Goal: Information Seeking & Learning: Check status

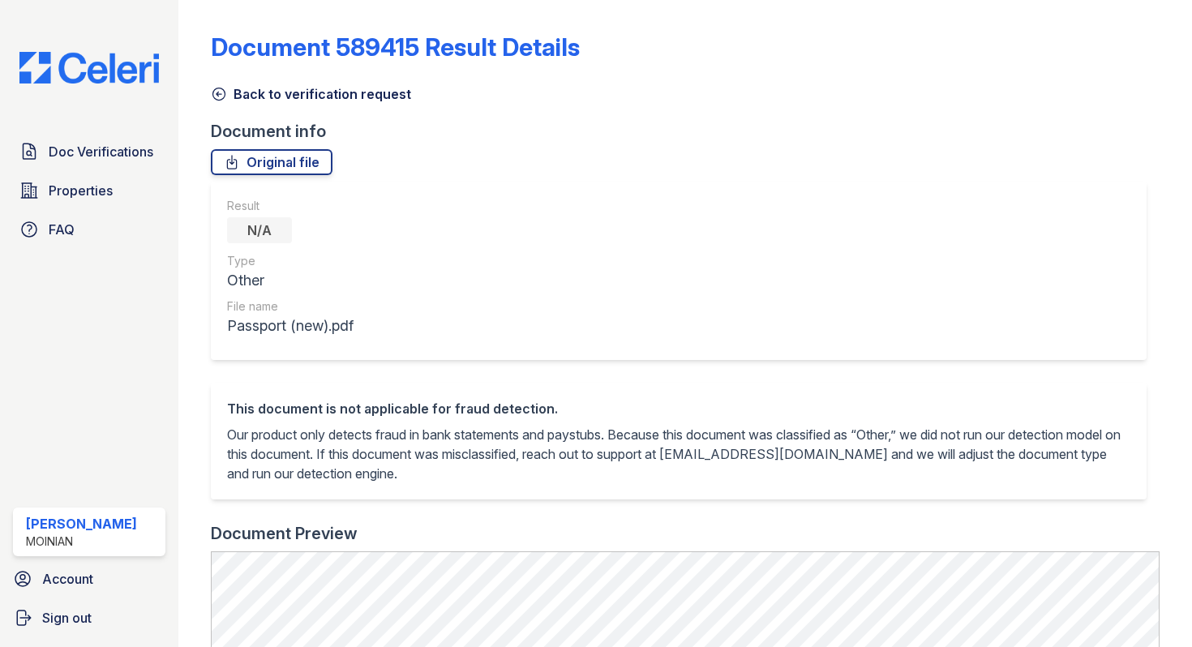
click at [225, 97] on icon at bounding box center [219, 94] width 16 height 16
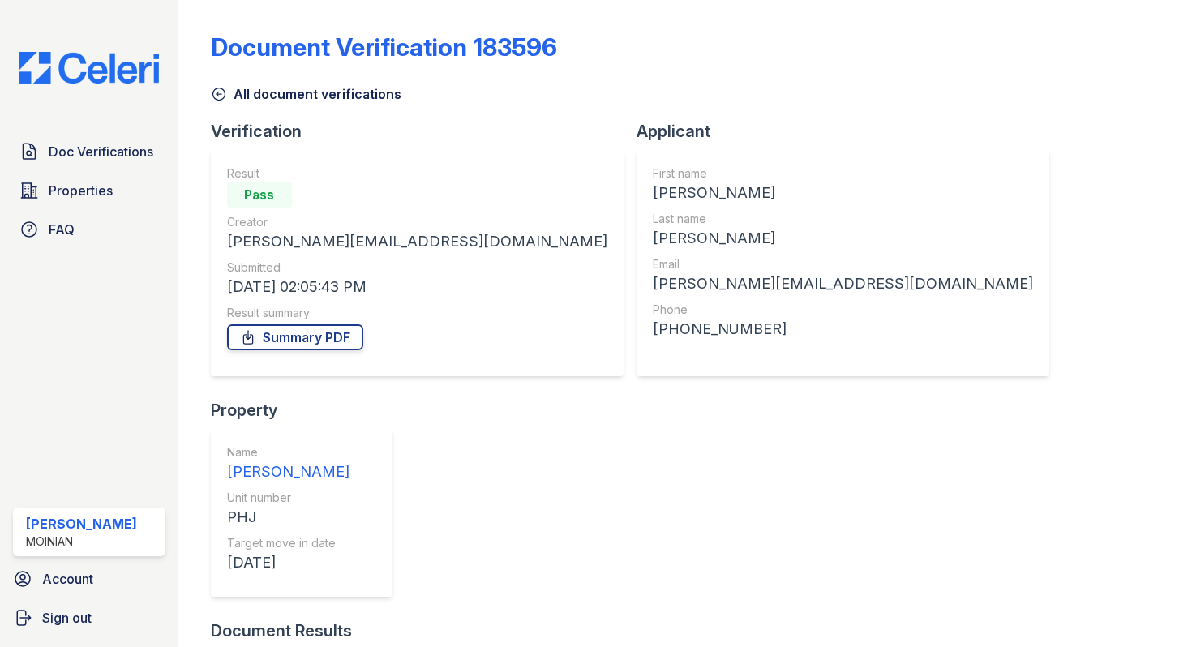
click at [214, 95] on icon at bounding box center [219, 94] width 16 height 16
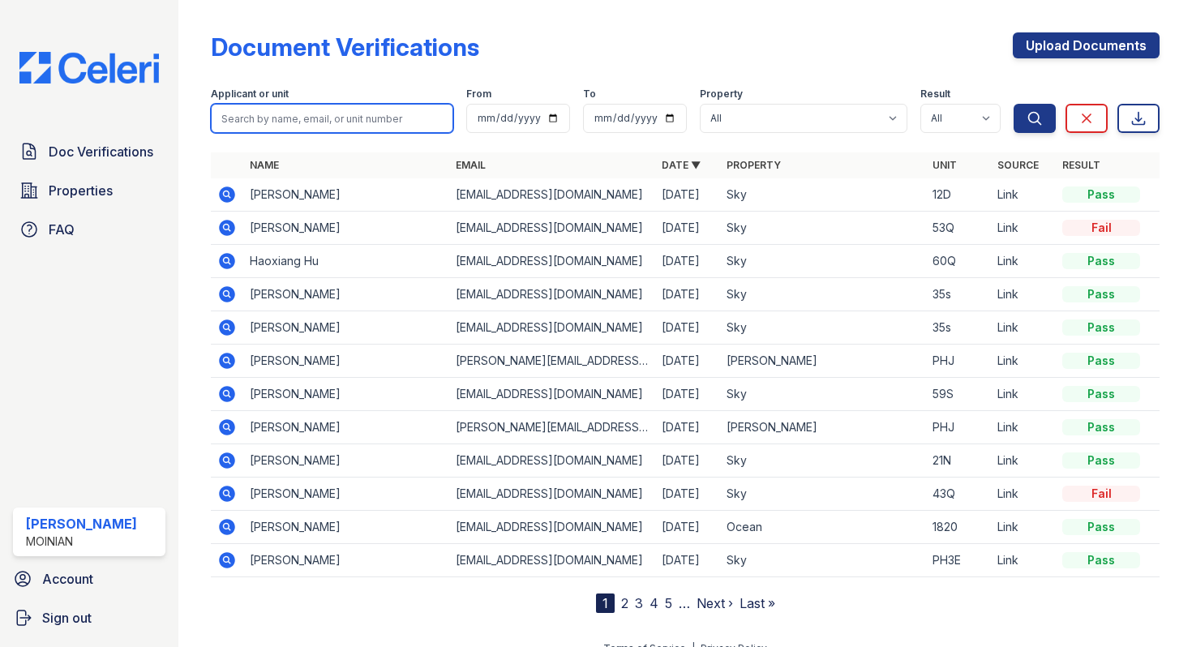
click at [266, 114] on input "search" at bounding box center [332, 118] width 243 height 29
type input "xinna"
click at [1014, 104] on button "Search" at bounding box center [1035, 118] width 42 height 29
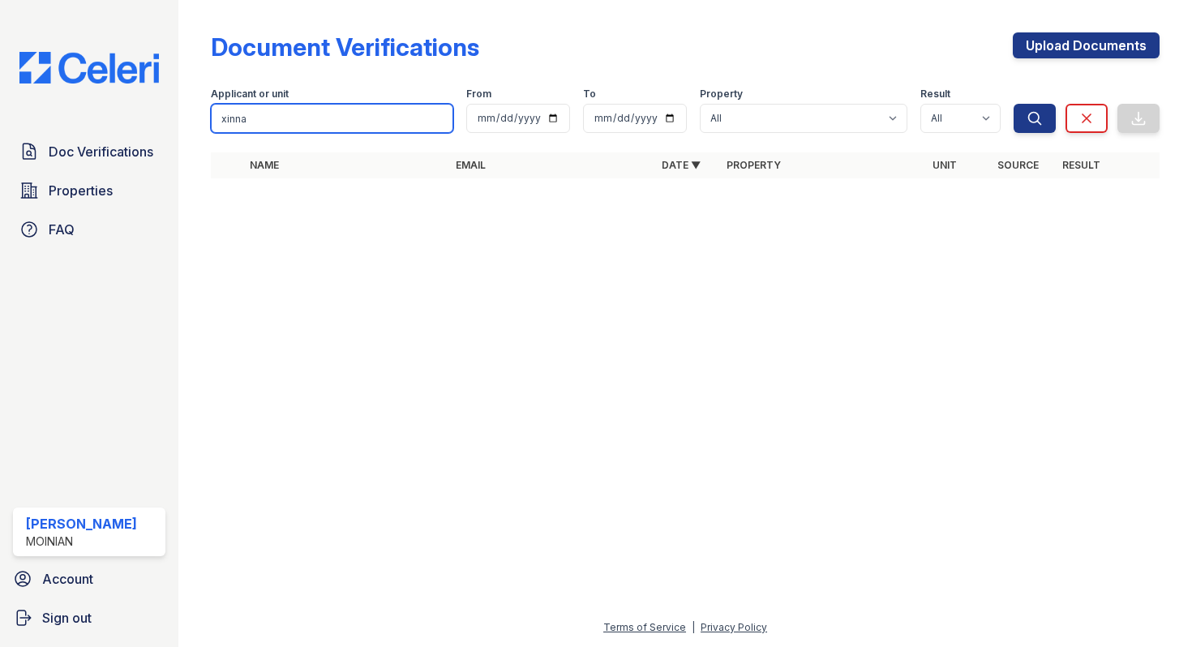
click at [273, 128] on input "xinna" at bounding box center [332, 118] width 243 height 29
type input "xina"
click at [1014, 104] on button "Search" at bounding box center [1035, 118] width 42 height 29
click at [284, 125] on input "xina" at bounding box center [332, 118] width 243 height 29
type input "x"
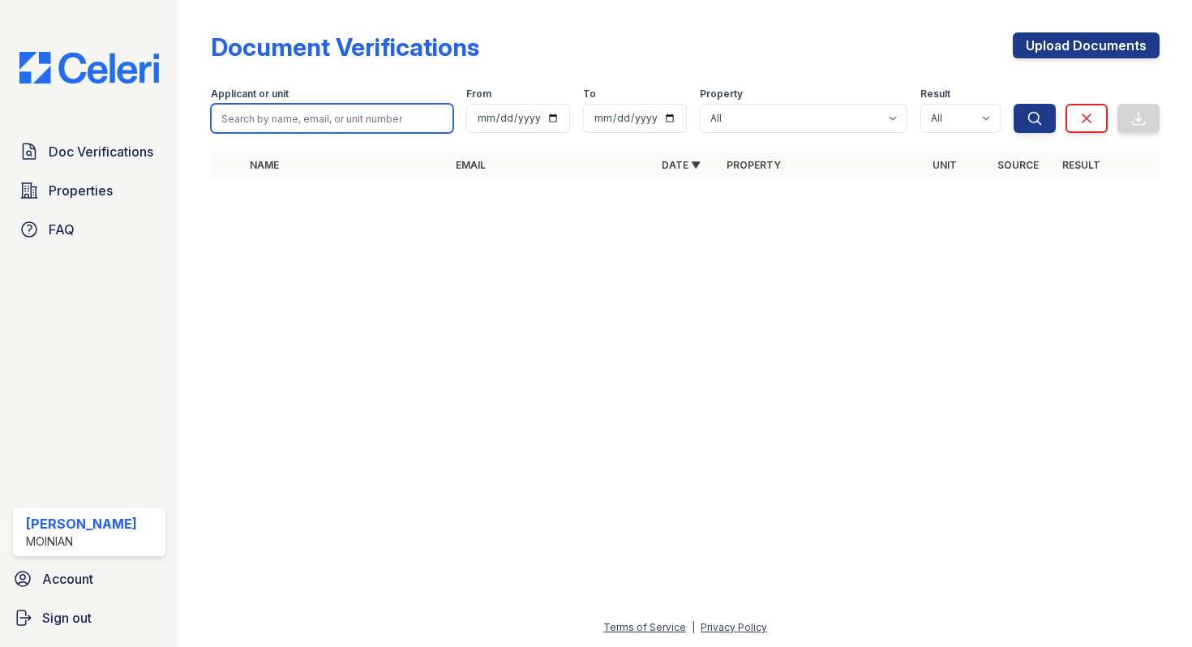
click at [1014, 104] on button "Search" at bounding box center [1035, 118] width 42 height 29
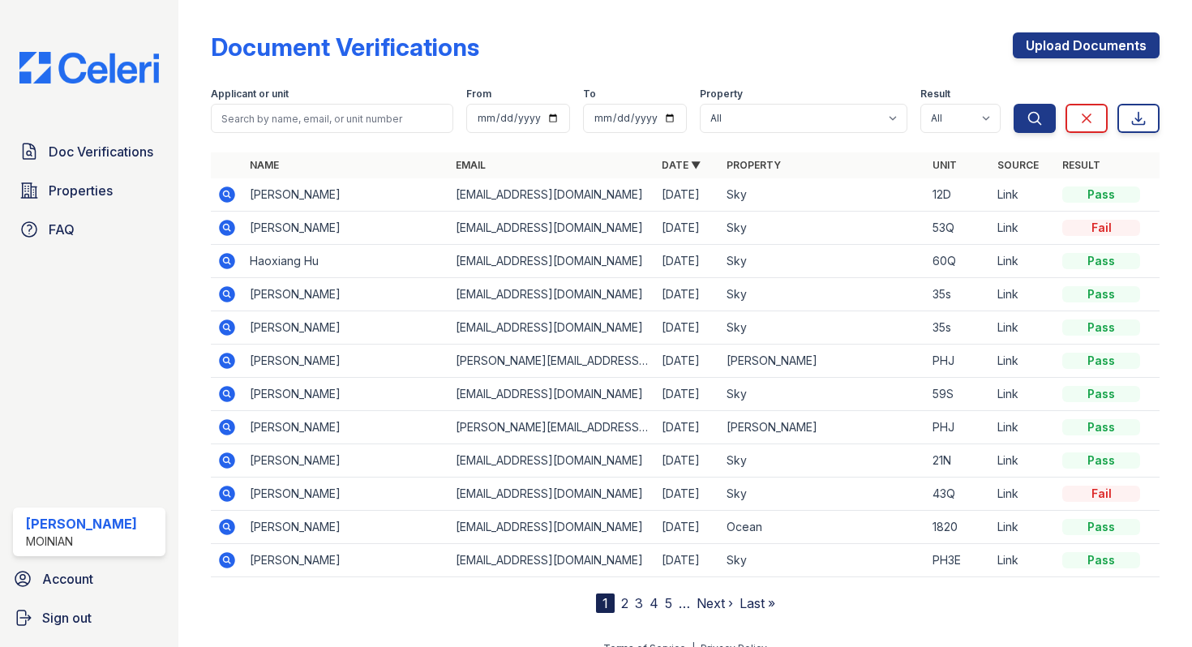
click at [230, 234] on icon at bounding box center [227, 228] width 16 height 16
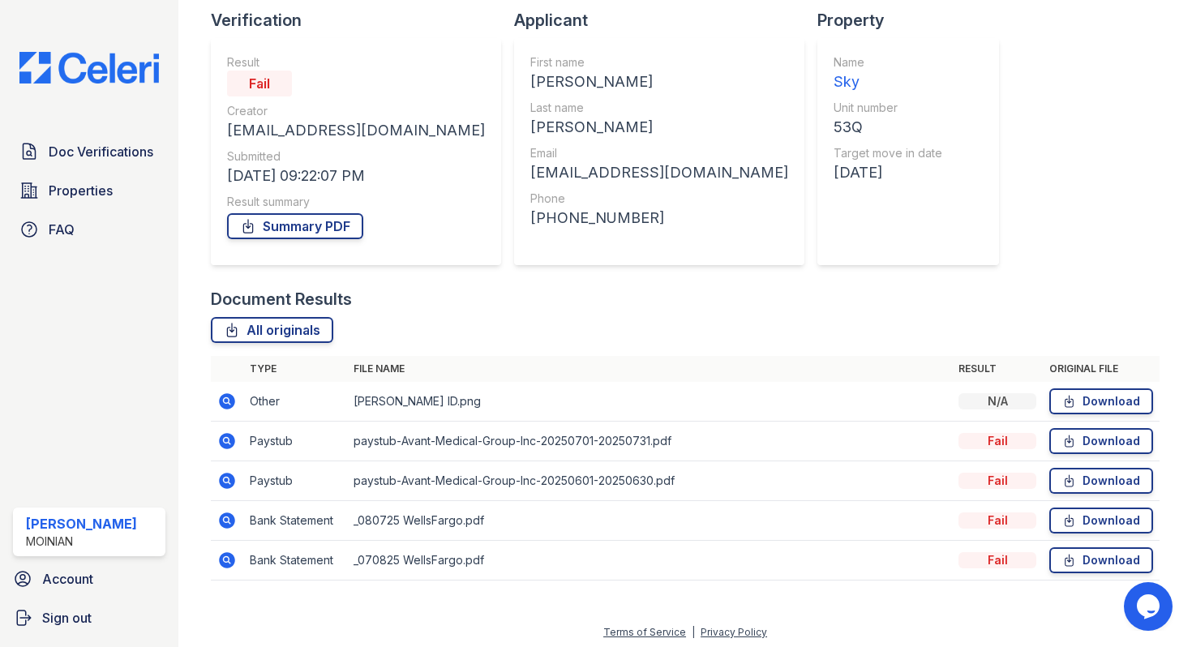
scroll to position [116, 0]
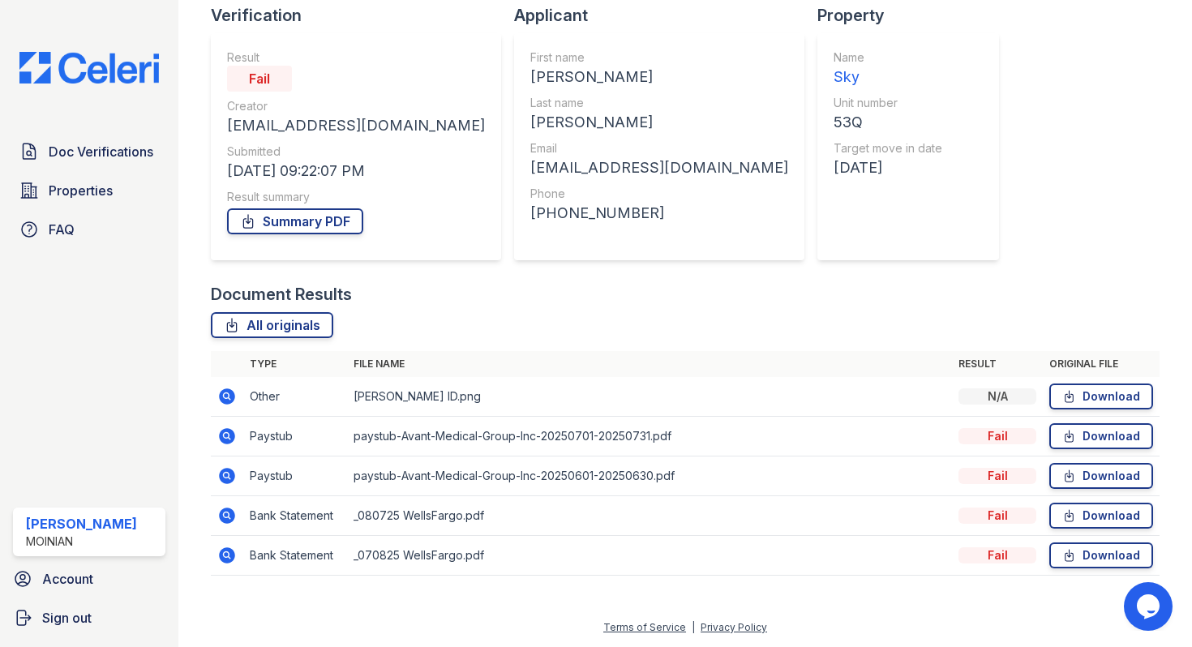
click at [226, 439] on icon at bounding box center [227, 436] width 16 height 16
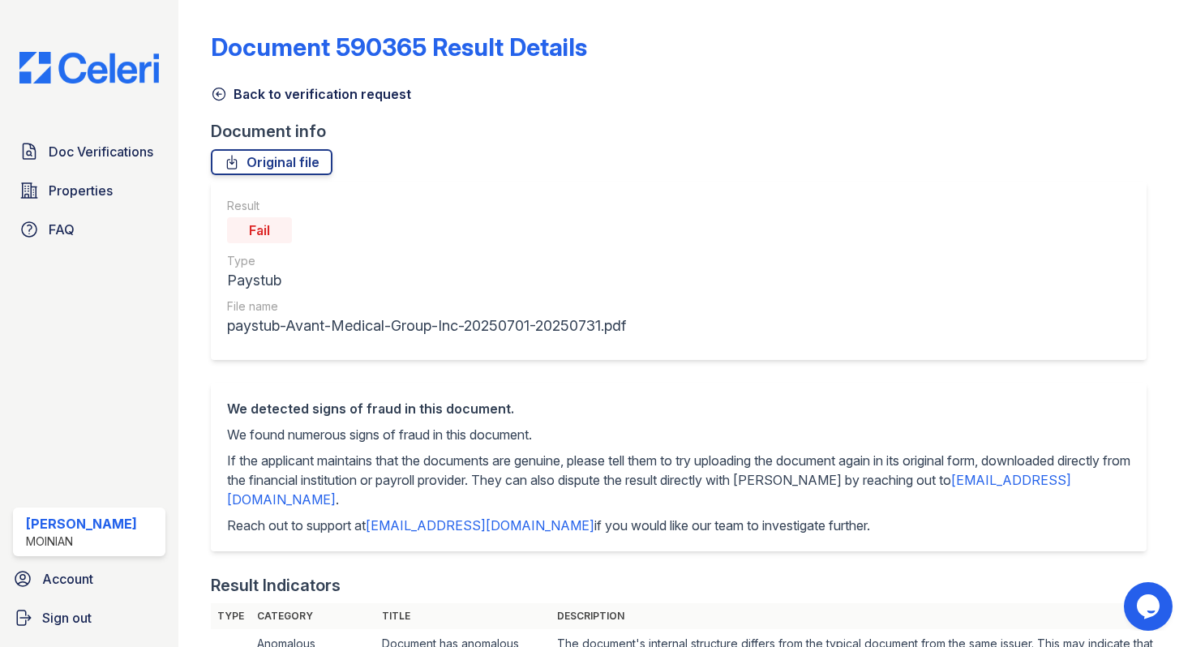
click at [219, 88] on icon at bounding box center [219, 94] width 12 height 12
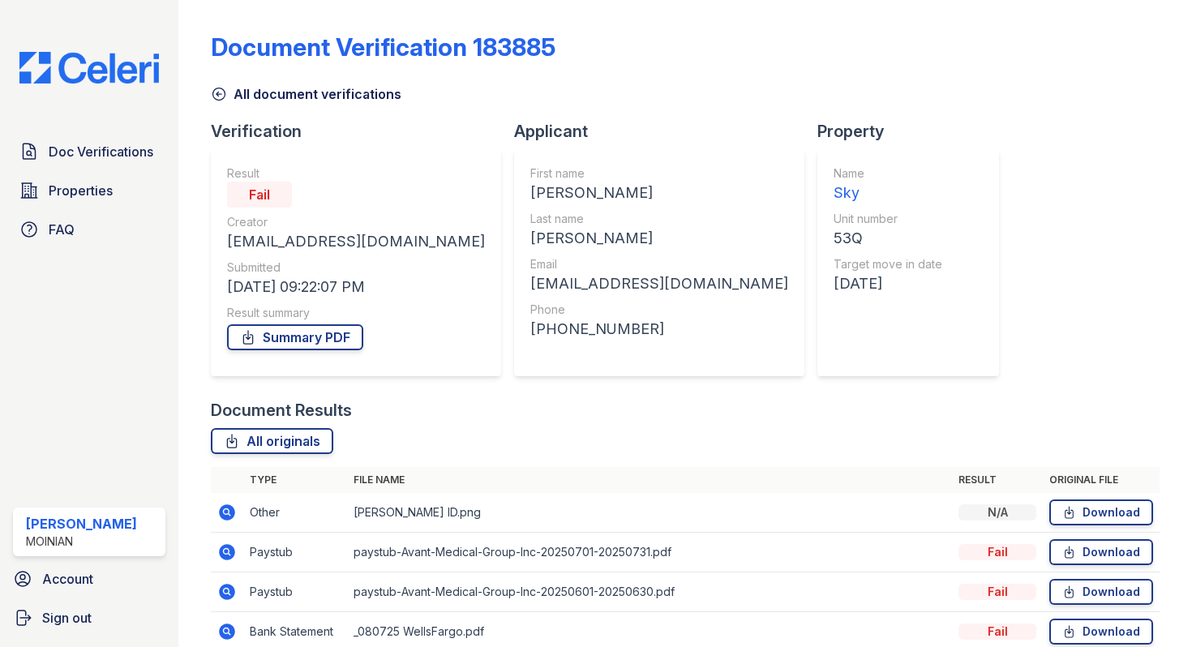
scroll to position [116, 0]
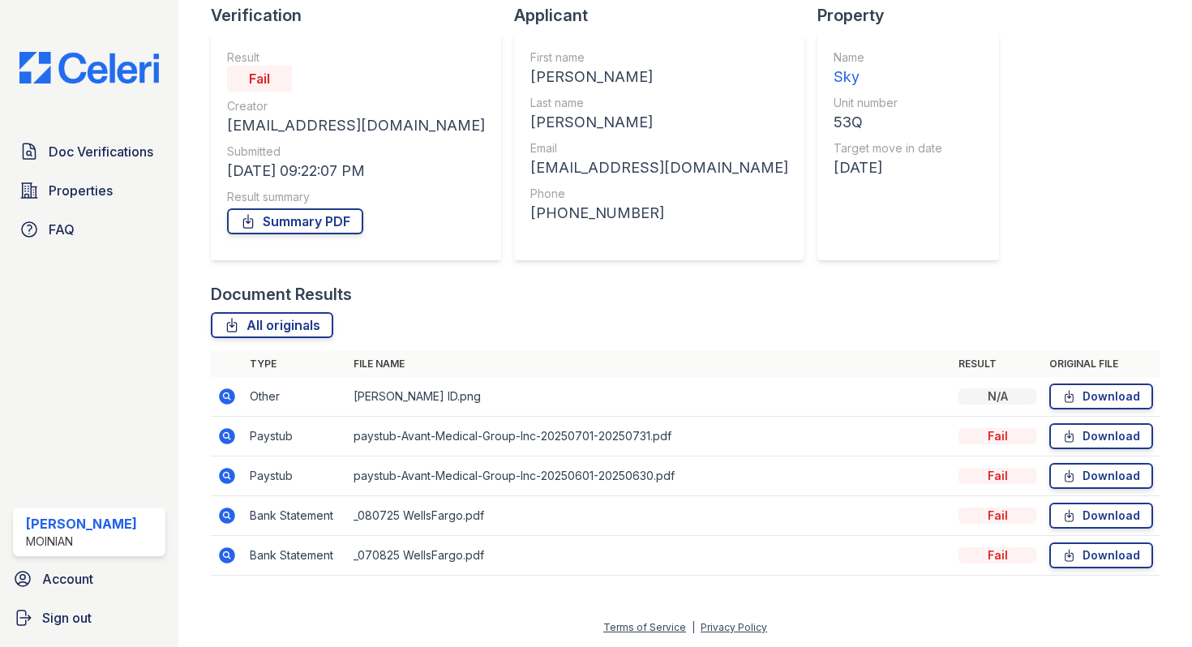
click at [226, 478] on icon at bounding box center [226, 475] width 19 height 19
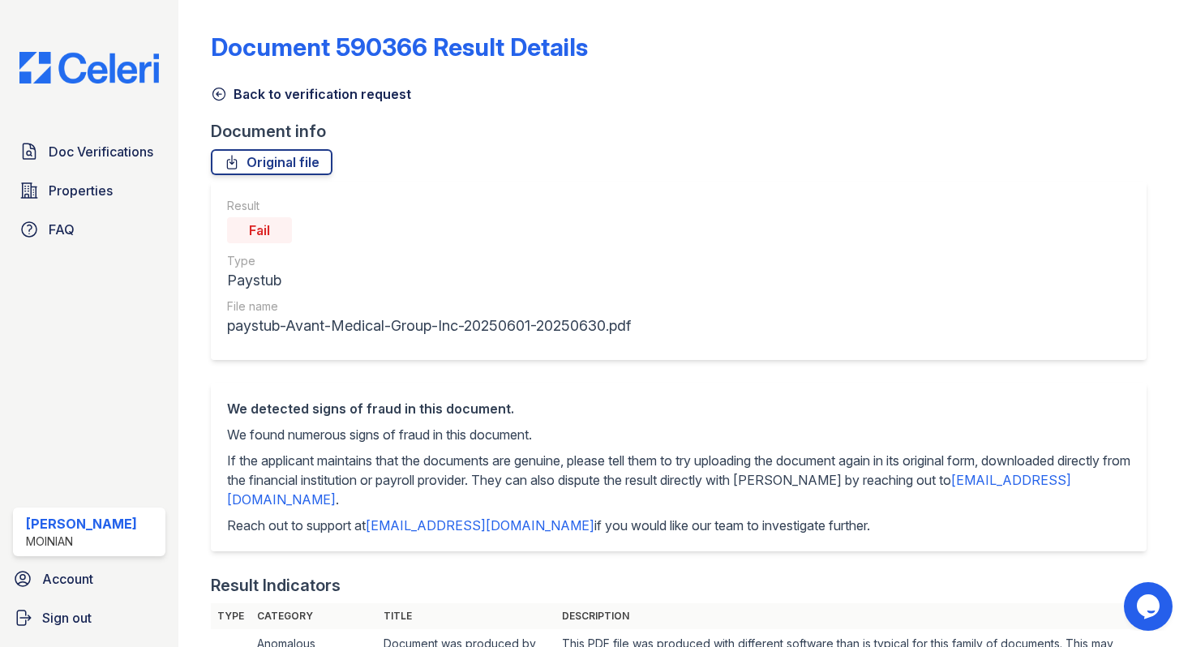
click at [221, 96] on icon at bounding box center [219, 94] width 16 height 16
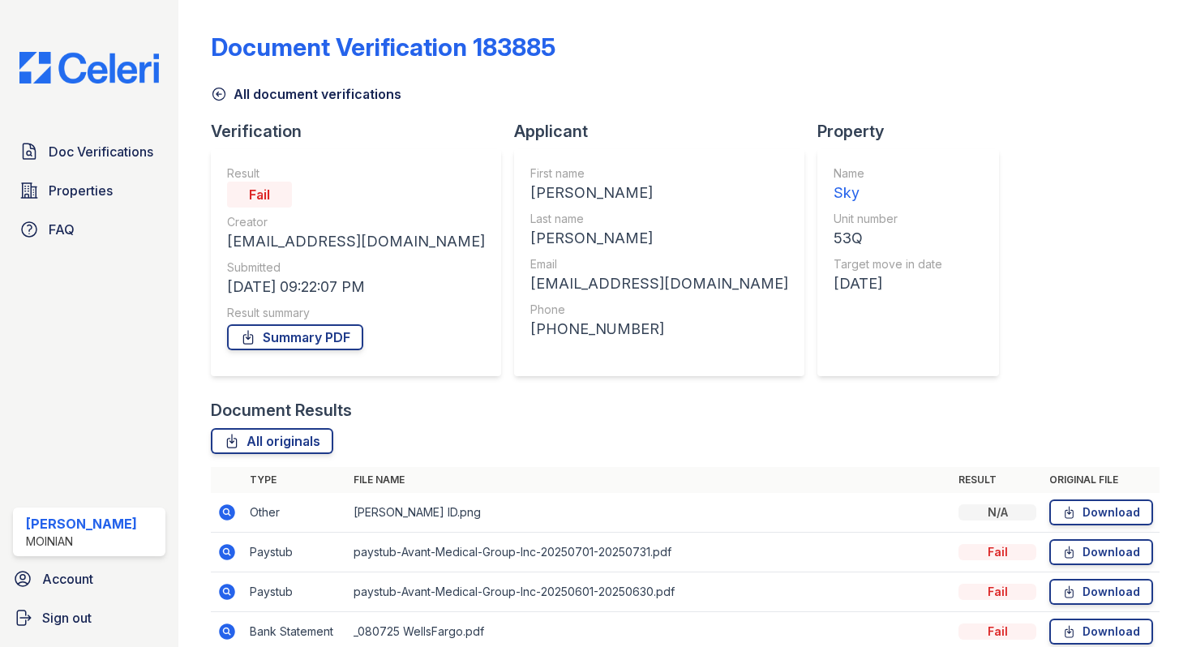
scroll to position [116, 0]
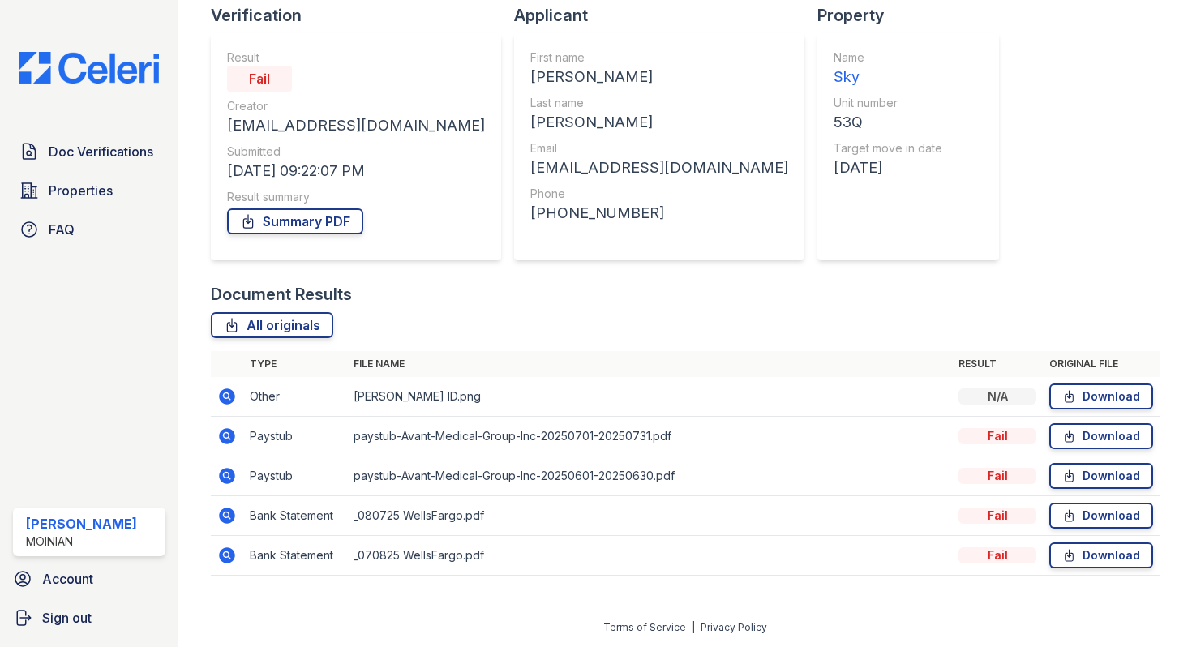
click at [226, 432] on icon at bounding box center [226, 436] width 19 height 19
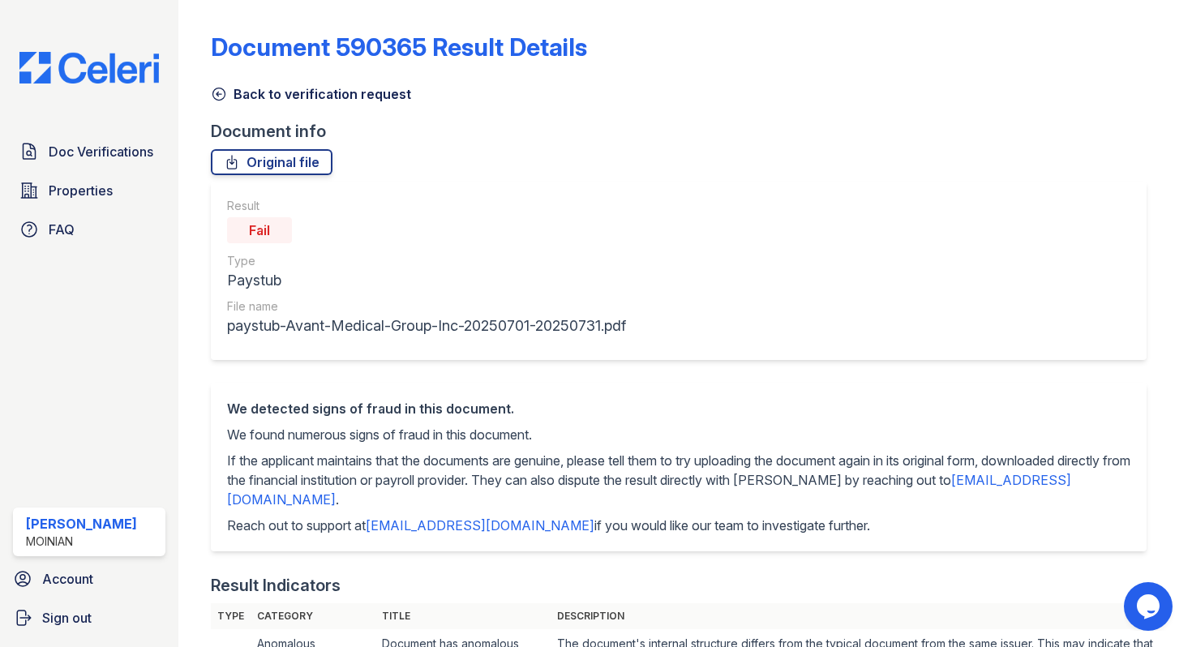
click at [225, 97] on icon at bounding box center [219, 94] width 16 height 16
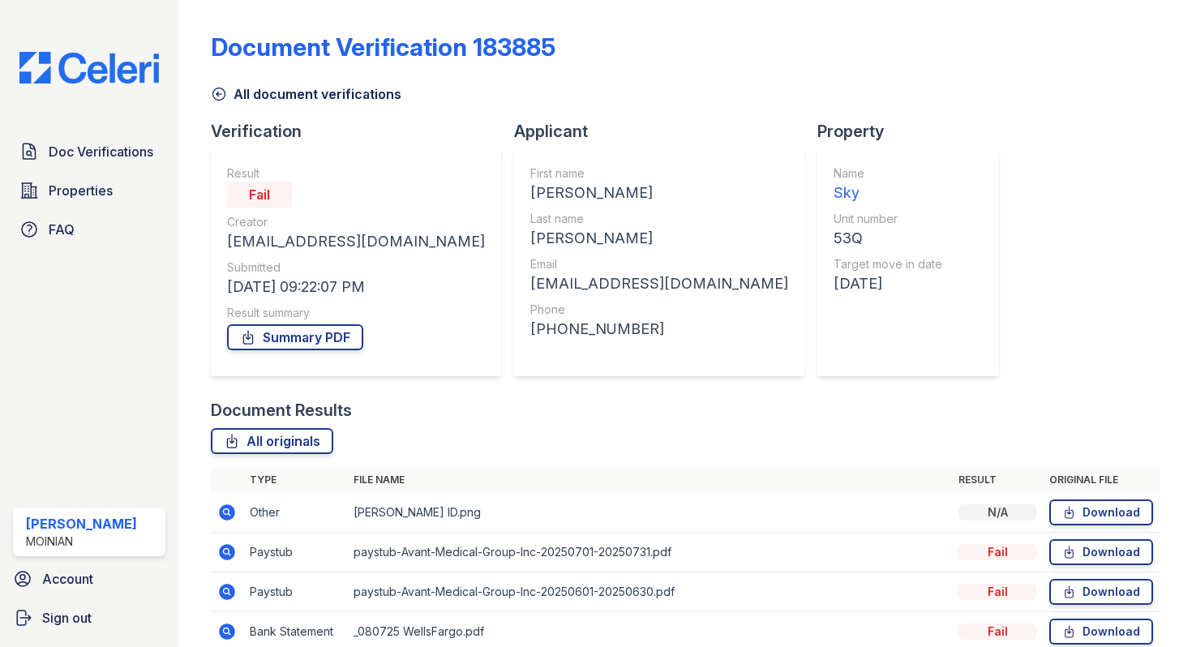
scroll to position [116, 0]
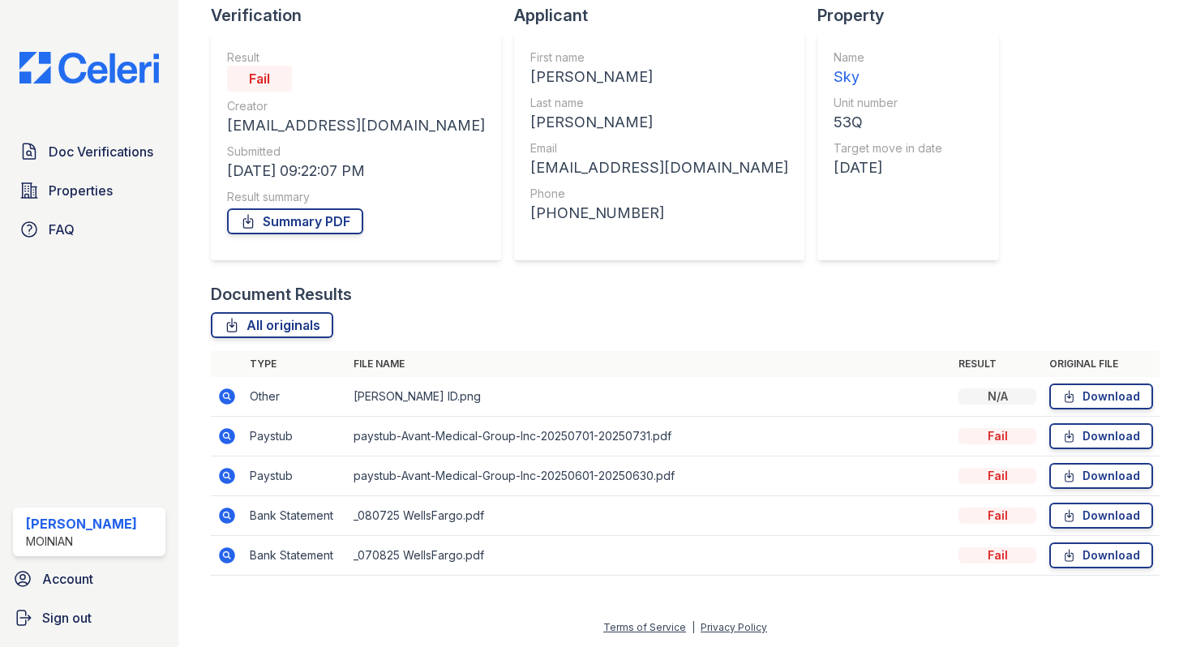
click at [235, 475] on icon at bounding box center [226, 475] width 19 height 19
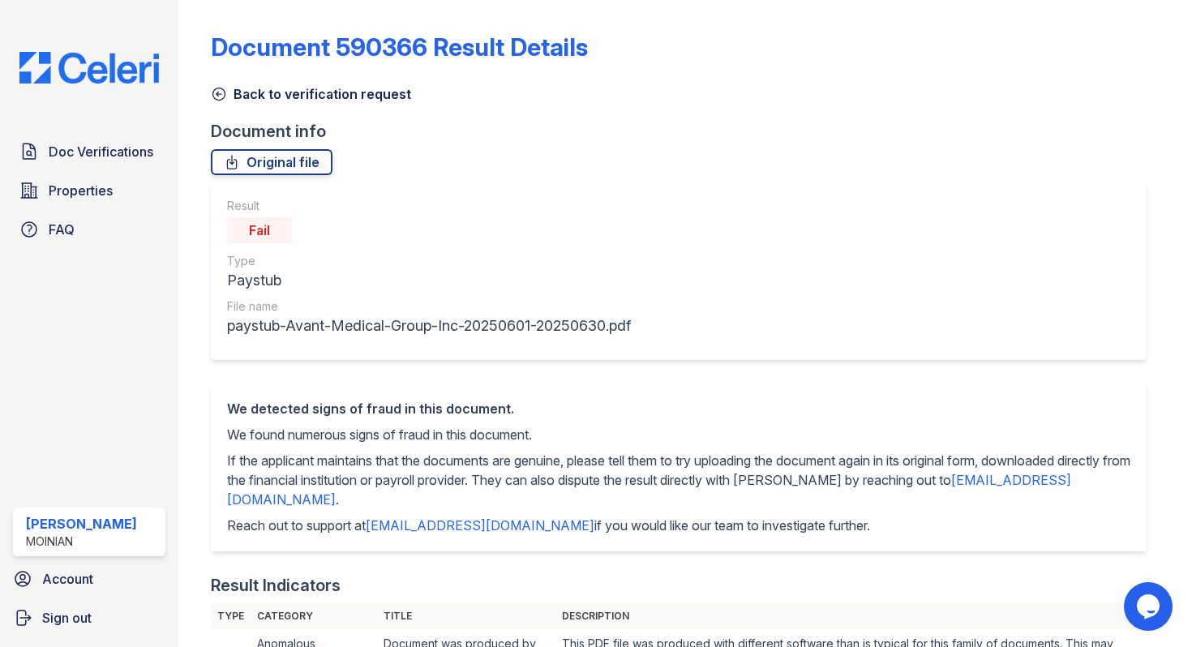
click at [222, 92] on icon at bounding box center [219, 94] width 16 height 16
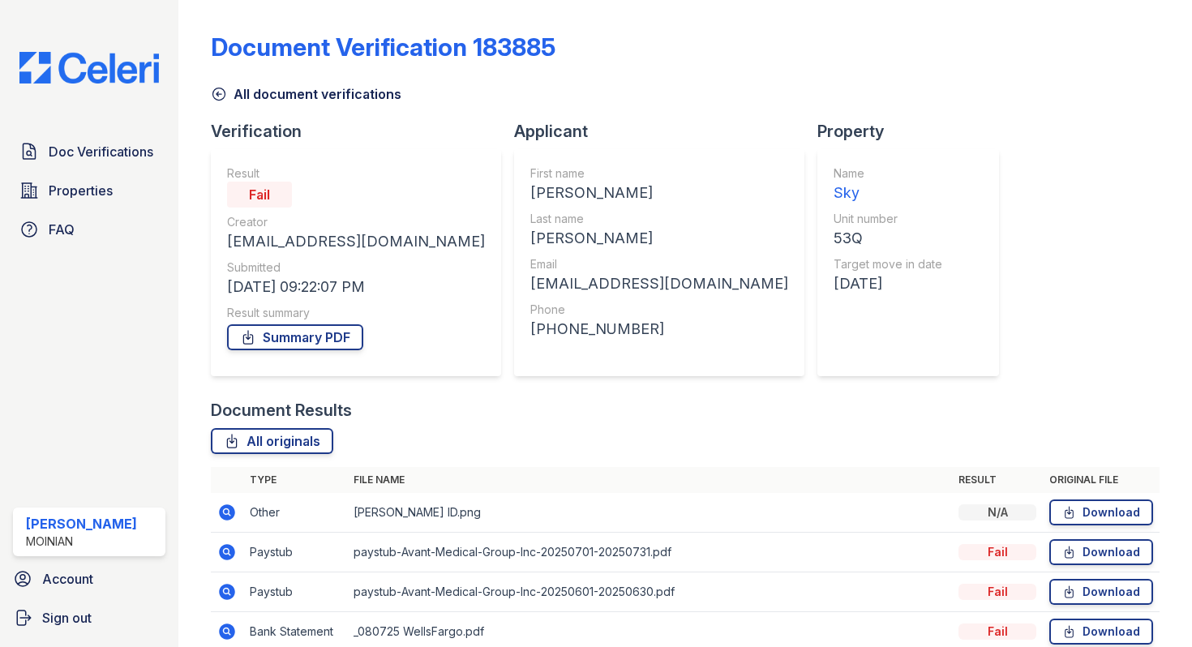
scroll to position [116, 0]
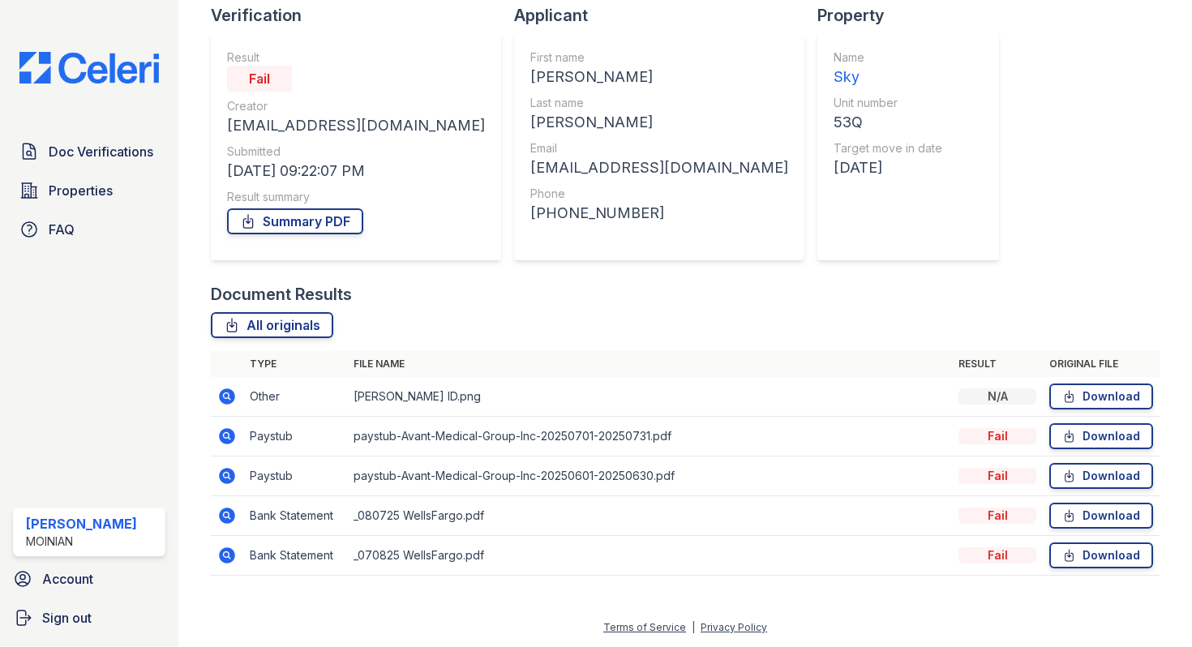
click at [222, 518] on icon at bounding box center [227, 516] width 16 height 16
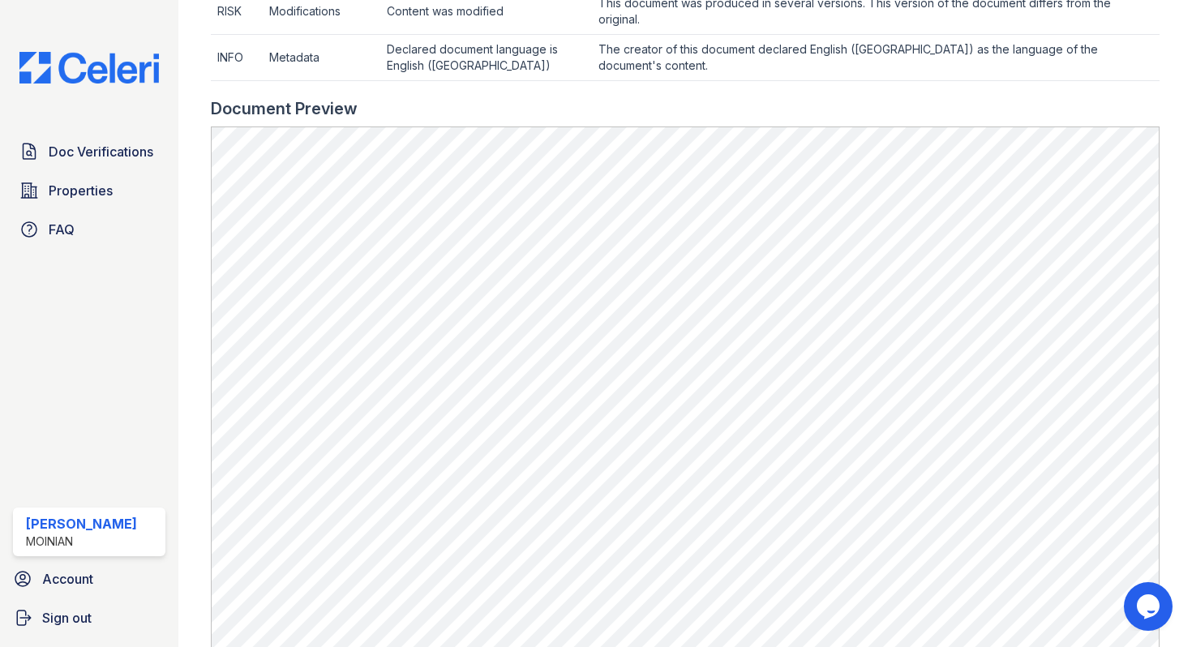
scroll to position [1100, 0]
